Goal: Task Accomplishment & Management: Use online tool/utility

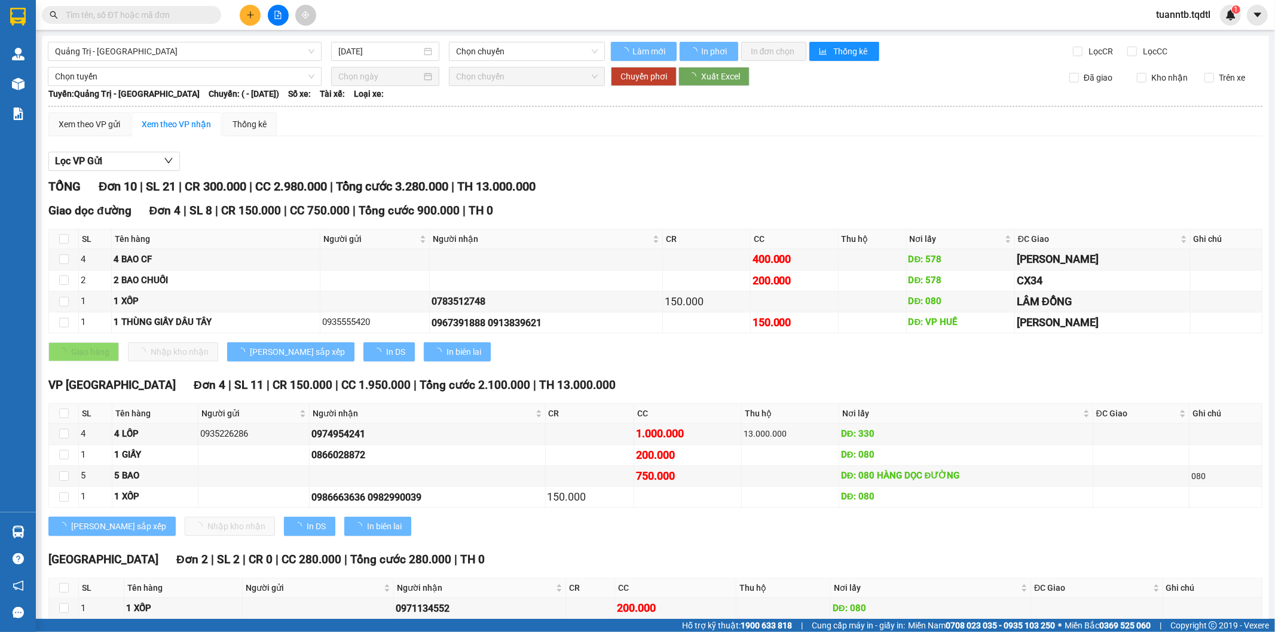
type input "[DATE]"
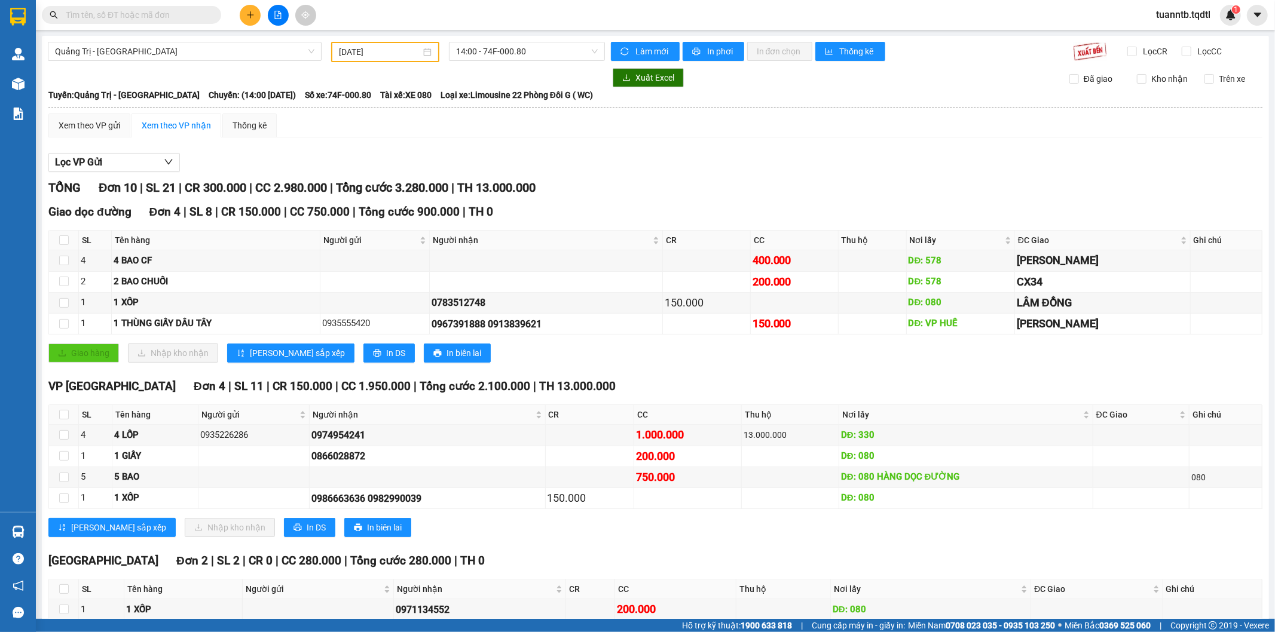
click at [158, 14] on input "text" at bounding box center [136, 14] width 141 height 13
paste input "0326856559"
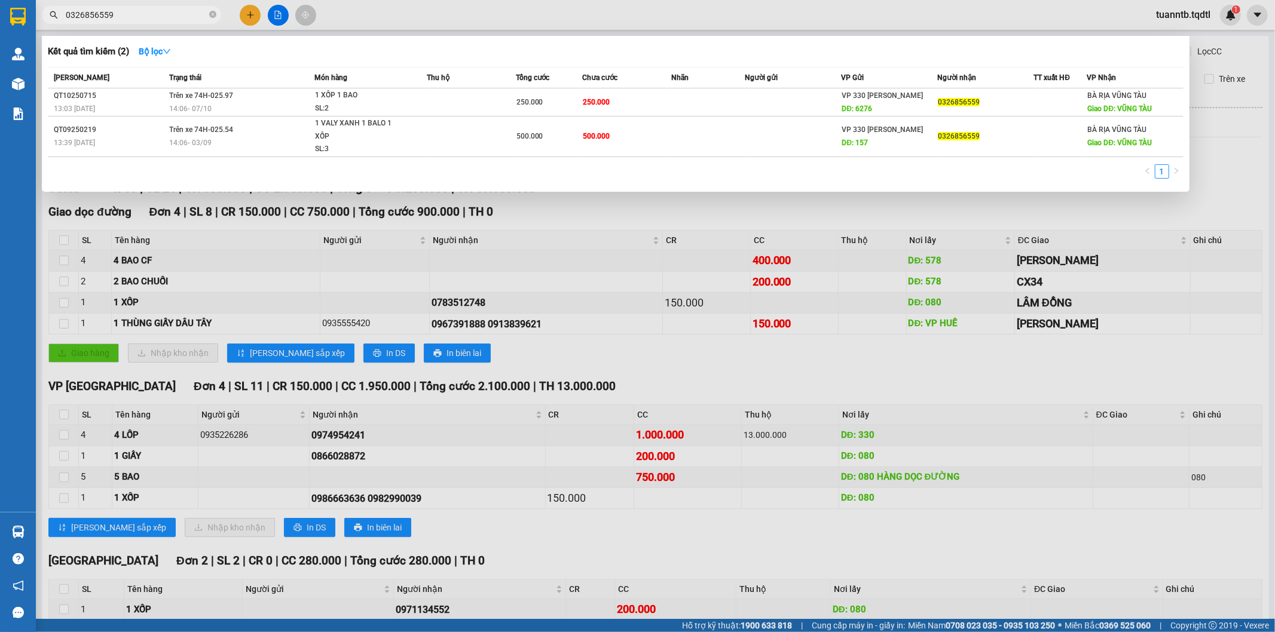
type input "0326856559"
click at [222, 103] on div "14:06 [DATE]" at bounding box center [241, 108] width 145 height 13
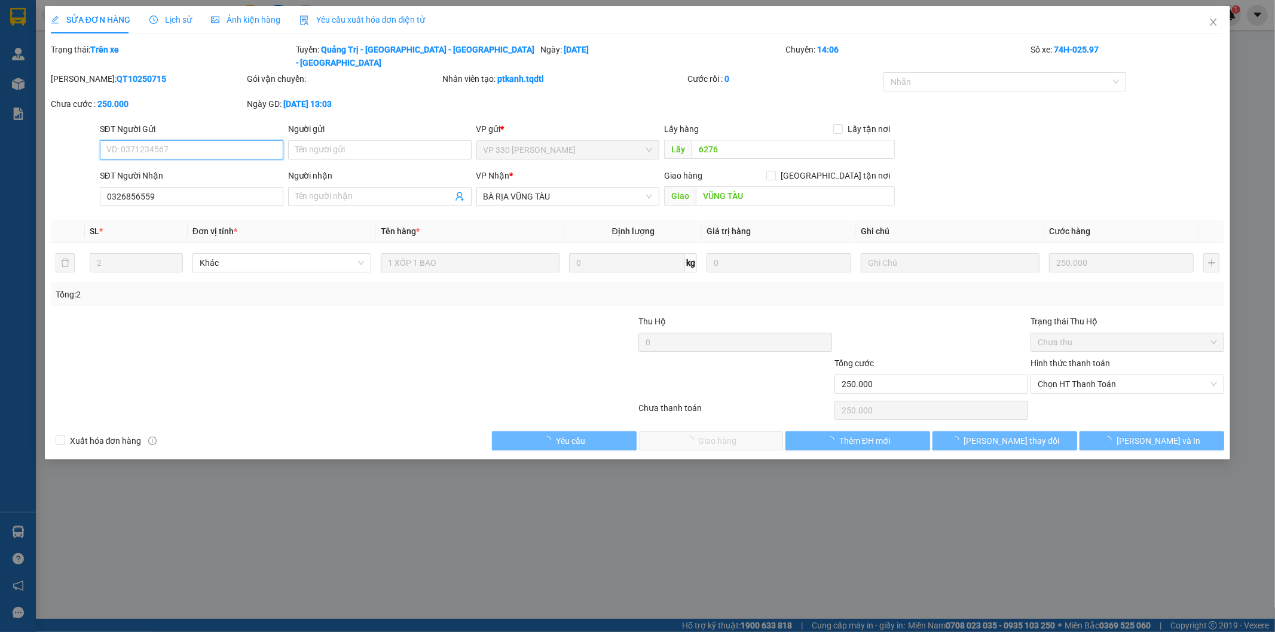
type input "6276"
type input "0326856559"
type input "VŨNG TÀU"
type input "250.000"
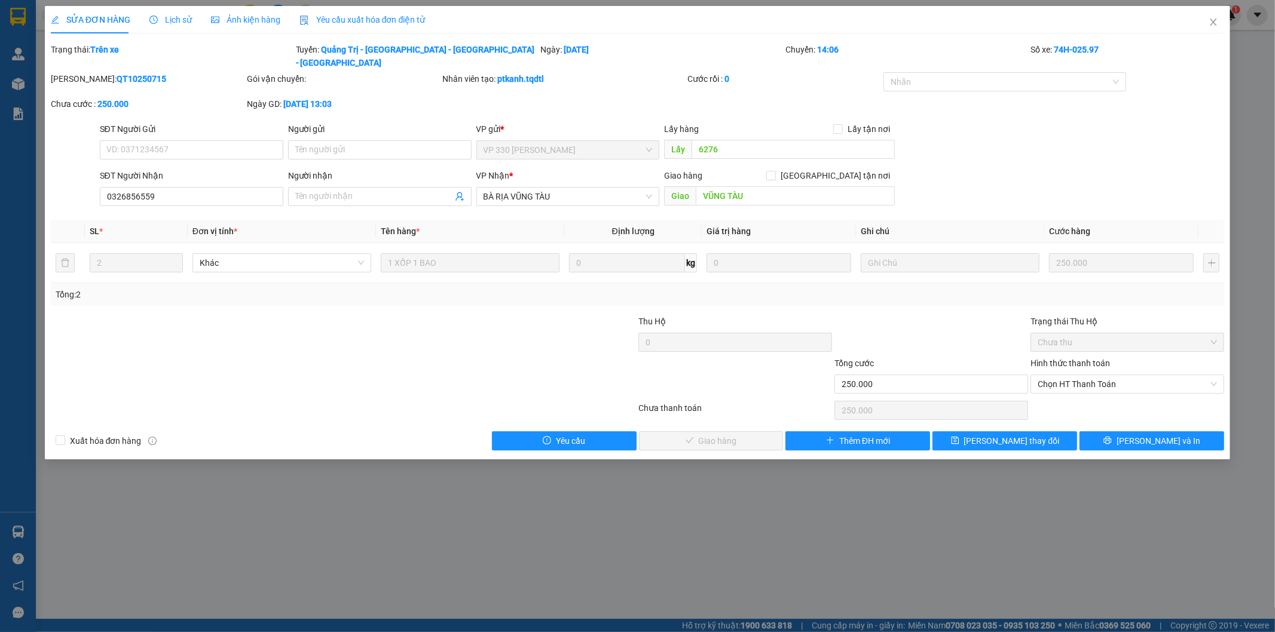
click at [630, 504] on div "SỬA ĐƠN HÀNG Lịch sử Ảnh kiện hàng Yêu cầu xuất hóa đơn điện tử Total Paid Fee …" at bounding box center [637, 316] width 1275 height 632
click at [1218, 19] on span "Close" at bounding box center [1212, 22] width 33 height 33
